Goal: Transaction & Acquisition: Book appointment/travel/reservation

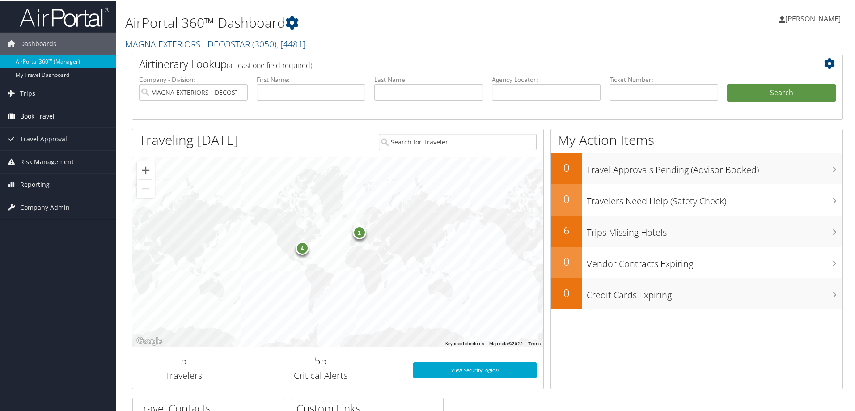
click at [32, 112] on span "Book Travel" at bounding box center [37, 115] width 34 height 22
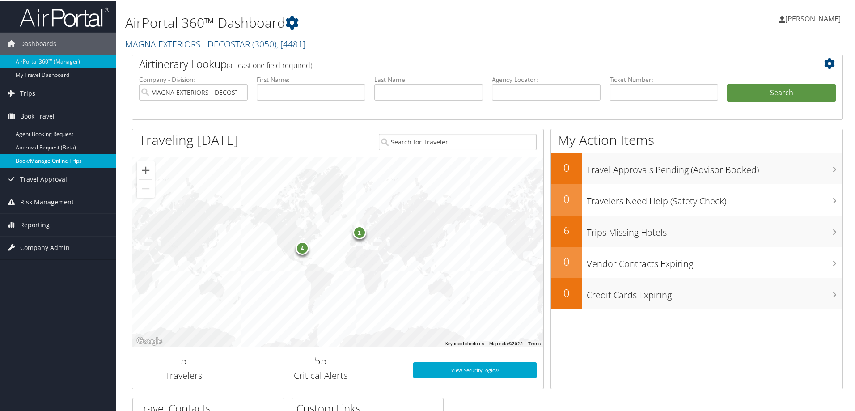
click at [42, 161] on link "Book/Manage Online Trips" at bounding box center [58, 159] width 116 height 13
